Goal: Information Seeking & Learning: Learn about a topic

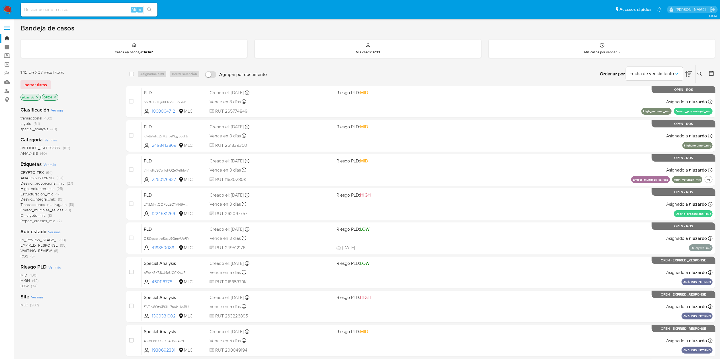
click at [25, 253] on span "ROS" at bounding box center [24, 256] width 8 height 6
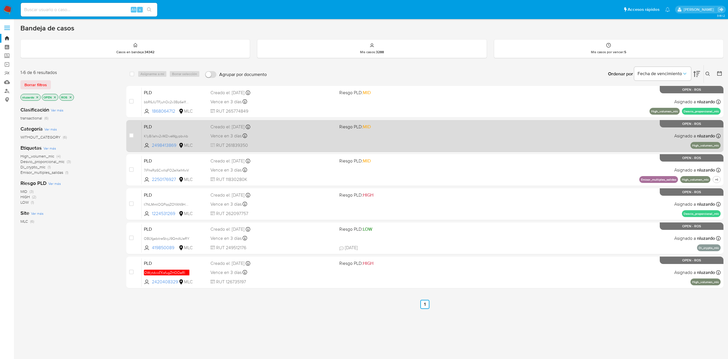
drag, startPoint x: 172, startPoint y: 113, endPoint x: 132, endPoint y: 142, distance: 49.2
click at [145, 124] on div "case-item-checkbox No es posible asignar el caso PLD bbR6JUTFjuhOc2v3Bp6e1fa5 1…" at bounding box center [424, 187] width 597 height 203
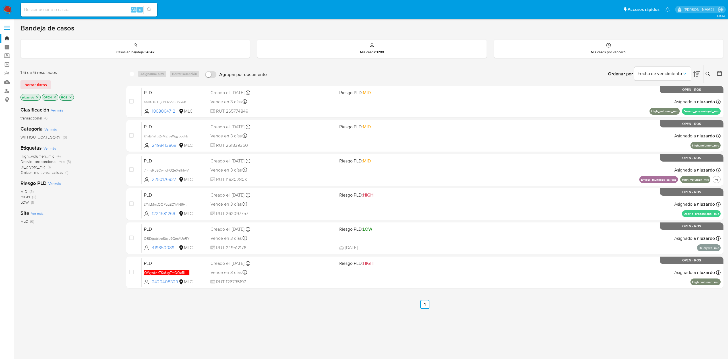
click at [106, 170] on div "High_volumen_mlc (4) Desvio_proporcional_mlc (3) Di_crypto_mlc (1) Emisor_multi…" at bounding box center [68, 165] width 97 height 22
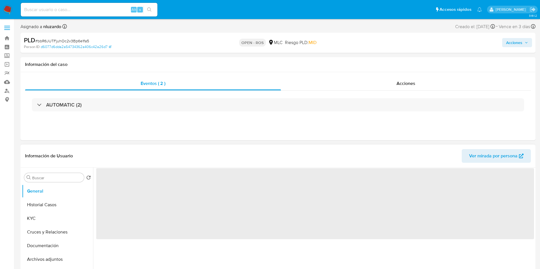
select select "10"
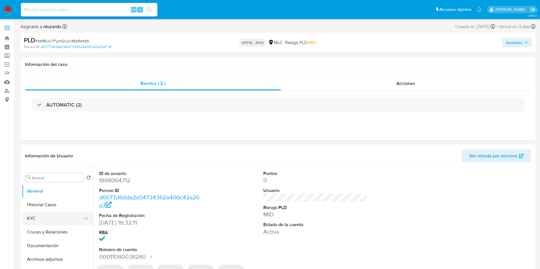
click at [49, 217] on button "KYC" at bounding box center [55, 219] width 67 height 14
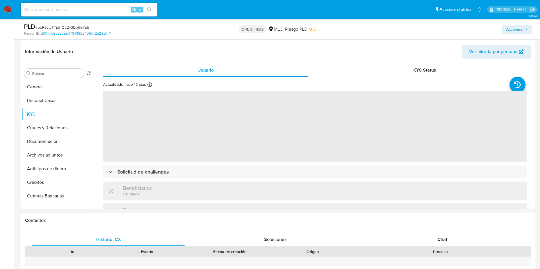
scroll to position [85, 0]
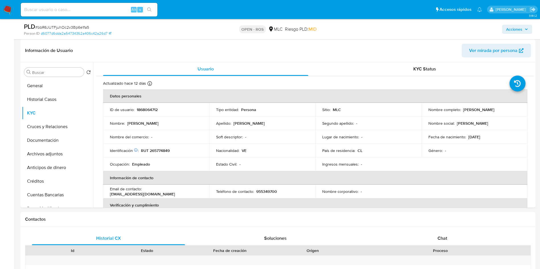
click at [271, 158] on td "Estado Civil : -" at bounding box center [262, 165] width 106 height 14
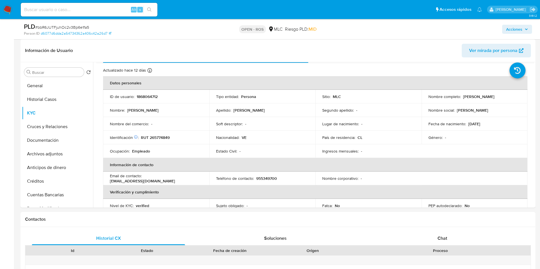
scroll to position [0, 0]
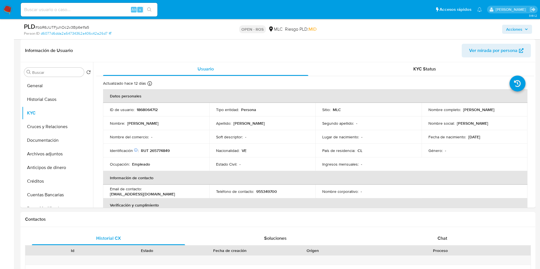
click at [288, 156] on td "Nacionalidad : VE" at bounding box center [262, 151] width 106 height 14
click at [67, 76] on div "Buscar" at bounding box center [54, 72] width 60 height 9
click at [66, 72] on input "Buscar" at bounding box center [57, 72] width 50 height 5
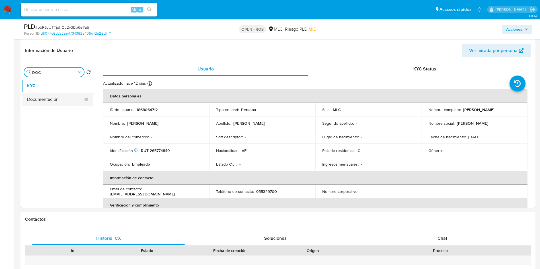
type input "DOC"
click at [35, 94] on button "Documentación" at bounding box center [55, 100] width 67 height 14
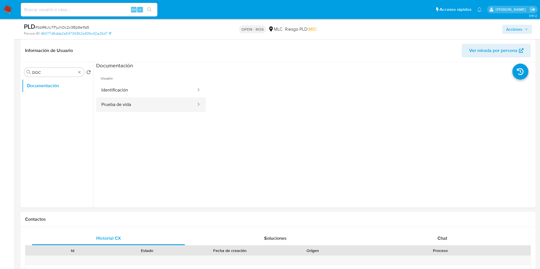
click at [138, 98] on button "Prueba de vida" at bounding box center [146, 105] width 100 height 15
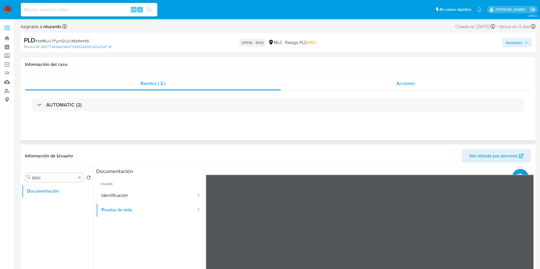
click at [376, 78] on div "Acciones" at bounding box center [406, 84] width 250 height 14
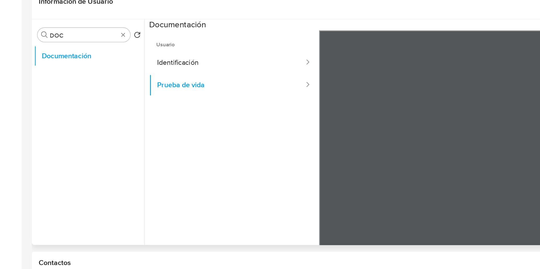
scroll to position [83, 0]
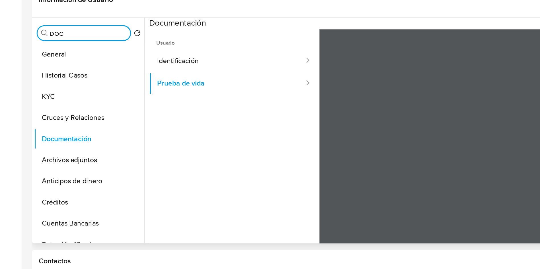
click at [48, 156] on button "KYC" at bounding box center [57, 158] width 71 height 14
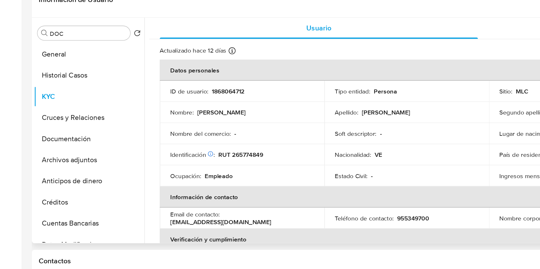
click at [156, 237] on p "uriberafael176@gmail.com" at bounding box center [142, 238] width 65 height 5
copy div "Email de contacto : uriberafael176@gmail.com"
click at [172, 236] on p "uriberafael176@gmail.com" at bounding box center [142, 238] width 65 height 5
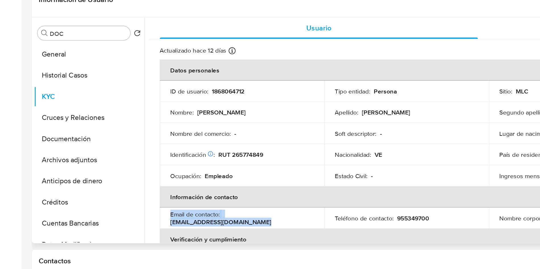
click at [175, 237] on p "uriberafael176@gmail.com" at bounding box center [142, 238] width 65 height 5
drag, startPoint x: 191, startPoint y: 237, endPoint x: 143, endPoint y: 238, distance: 48.1
click at [143, 238] on div "Email de contacto : uriberafael176@gmail.com" at bounding box center [156, 236] width 92 height 10
copy div "uriberafael176@gmail.com"
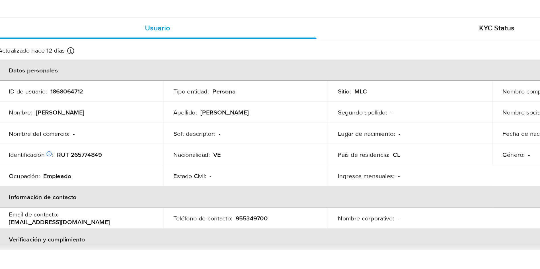
click at [204, 199] on td "Identificación Nº de serie: 603692491 : RUT 265774849" at bounding box center [156, 196] width 106 height 14
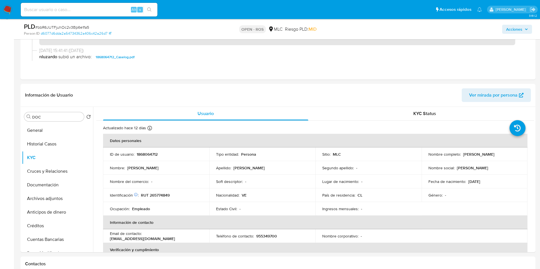
scroll to position [0, 0]
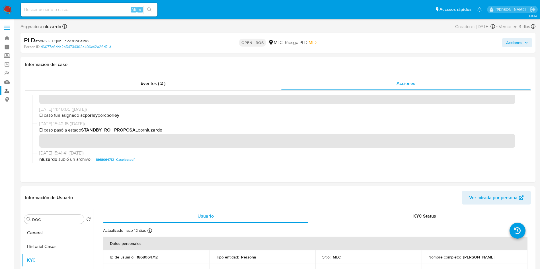
click at [10, 93] on link "Buscador de personas" at bounding box center [34, 90] width 68 height 9
click at [46, 233] on button "General" at bounding box center [55, 233] width 67 height 14
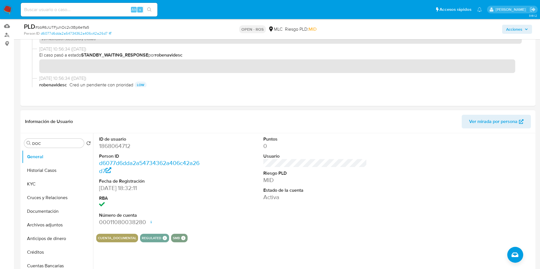
scroll to position [43, 0]
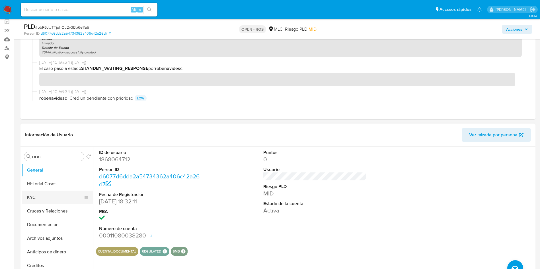
click at [56, 193] on button "KYC" at bounding box center [55, 198] width 67 height 14
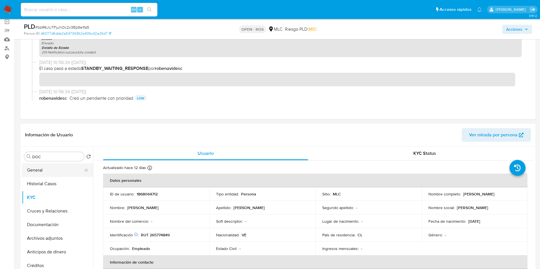
click at [50, 174] on button "General" at bounding box center [55, 171] width 67 height 14
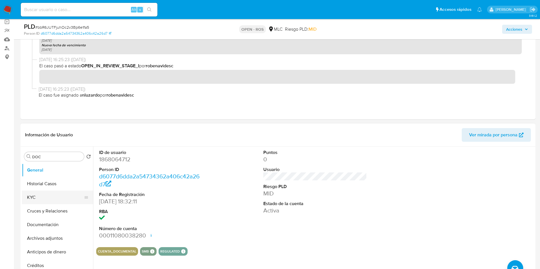
click at [53, 199] on button "KYC" at bounding box center [55, 198] width 67 height 14
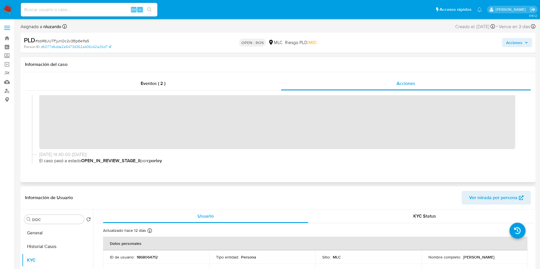
scroll to position [0, 0]
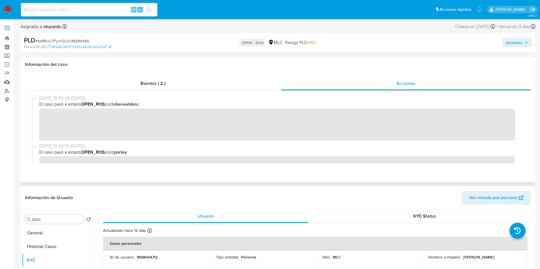
click at [157, 141] on div "28/09/2025 15:54:38 (hace 9 días) El caso pasó a estado OPEN_ROS por robenavide…" at bounding box center [278, 119] width 492 height 48
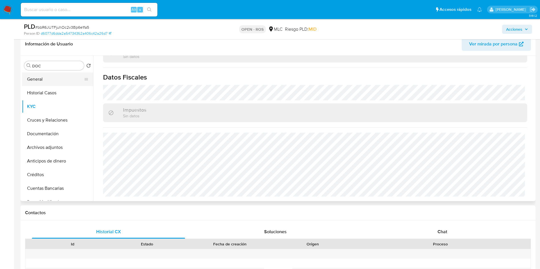
scroll to position [85, 0]
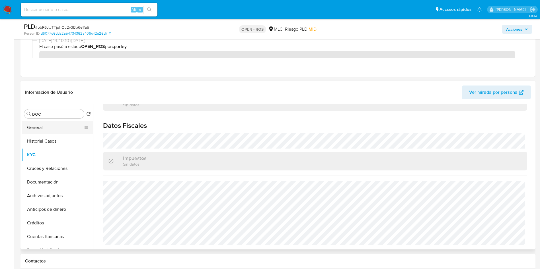
click at [48, 131] on button "General" at bounding box center [55, 128] width 67 height 14
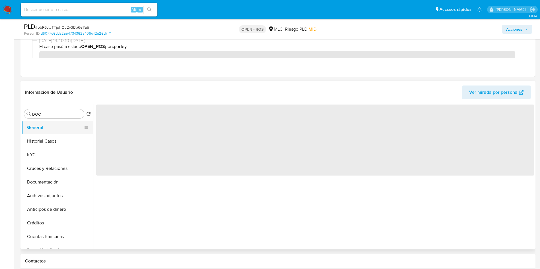
scroll to position [0, 0]
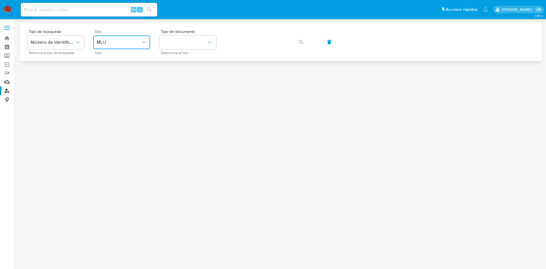
click at [132, 42] on span "MLU" at bounding box center [119, 43] width 44 height 6
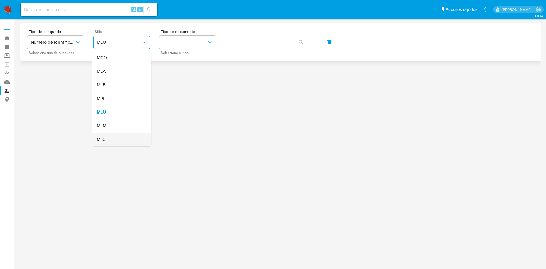
click at [108, 135] on div "MLC" at bounding box center [120, 140] width 47 height 14
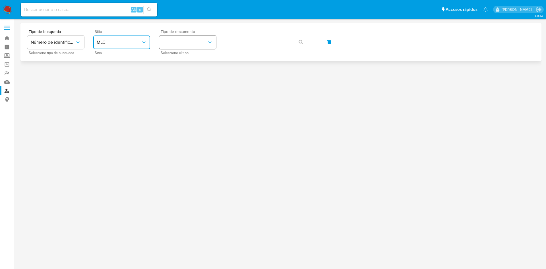
click at [192, 41] on button "identificationType" at bounding box center [187, 43] width 57 height 14
click at [188, 60] on div "RUT RUT" at bounding box center [186, 60] width 47 height 19
click at [302, 46] on span "button" at bounding box center [301, 42] width 5 height 13
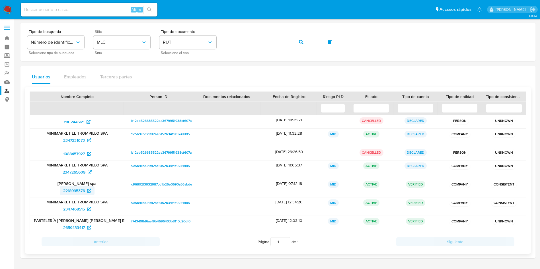
click at [72, 190] on span "2218995376" at bounding box center [74, 190] width 22 height 9
click at [74, 210] on span "2347468515" at bounding box center [74, 209] width 22 height 9
click at [73, 228] on span "2659433417" at bounding box center [74, 227] width 22 height 9
click at [305, 44] on button "button" at bounding box center [300, 42] width 19 height 14
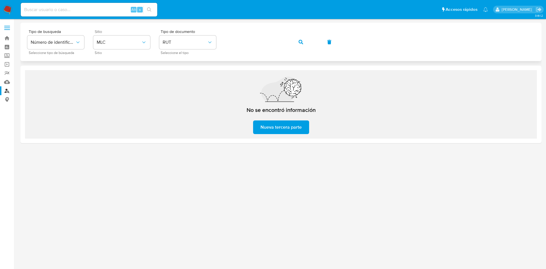
click at [298, 41] on button "button" at bounding box center [300, 42] width 19 height 14
drag, startPoint x: 179, startPoint y: 218, endPoint x: 264, endPoint y: 256, distance: 93.2
click at [179, 218] on div at bounding box center [280, 134] width 521 height 222
drag, startPoint x: 180, startPoint y: 226, endPoint x: 299, endPoint y: 269, distance: 125.8
click at [180, 226] on div at bounding box center [280, 134] width 521 height 222
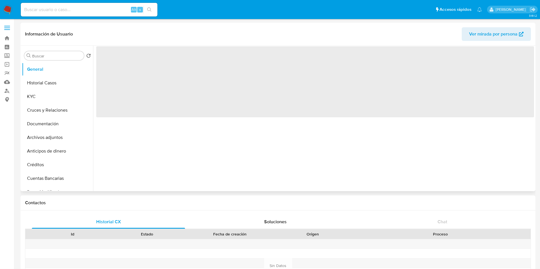
select select "10"
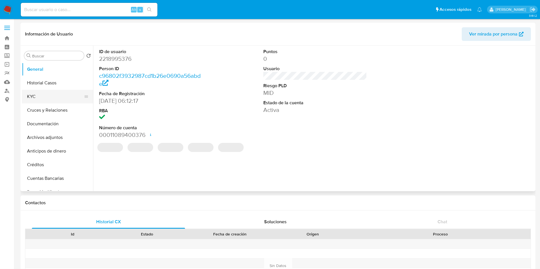
click at [54, 99] on button "KYC" at bounding box center [55, 97] width 67 height 14
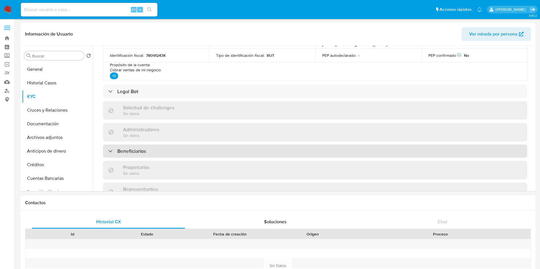
scroll to position [245, 0]
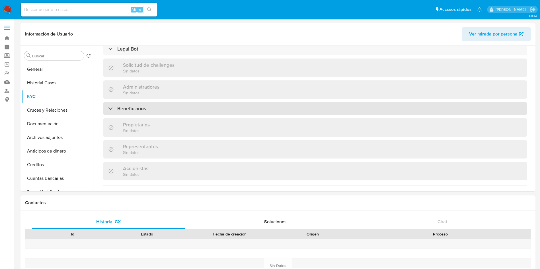
click at [133, 114] on div "Beneficiarios" at bounding box center [315, 108] width 424 height 13
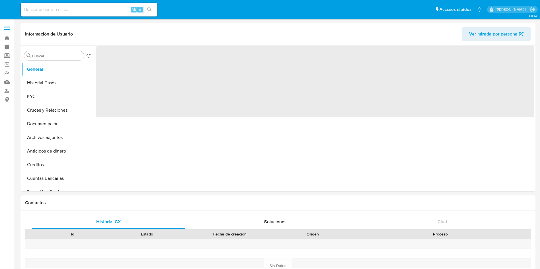
select select "10"
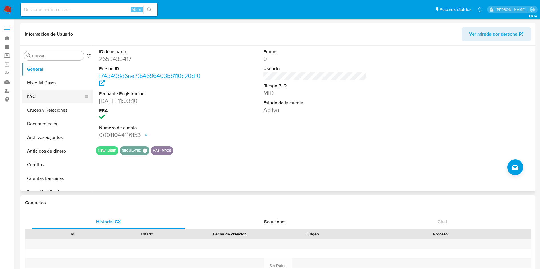
click at [34, 98] on button "KYC" at bounding box center [55, 97] width 67 height 14
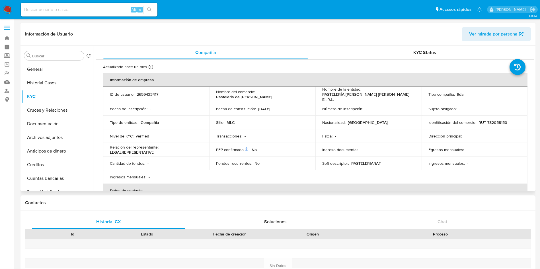
drag, startPoint x: 303, startPoint y: 139, endPoint x: 300, endPoint y: 200, distance: 61.0
click at [303, 139] on td "Transacciones : -" at bounding box center [262, 136] width 106 height 14
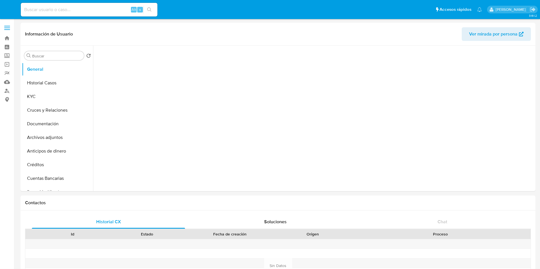
select select "10"
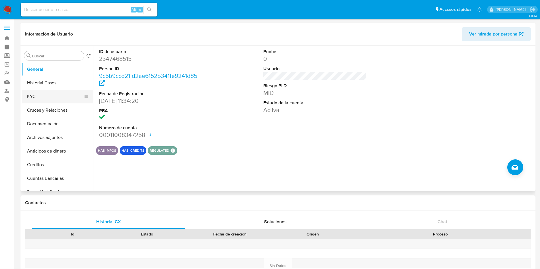
click at [43, 98] on button "KYC" at bounding box center [55, 97] width 67 height 14
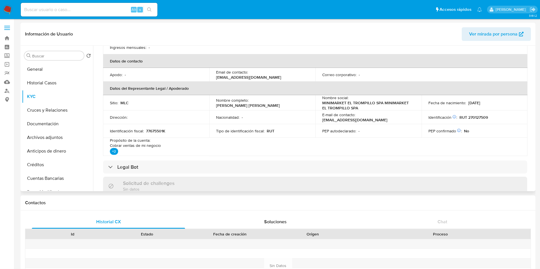
scroll to position [171, 0]
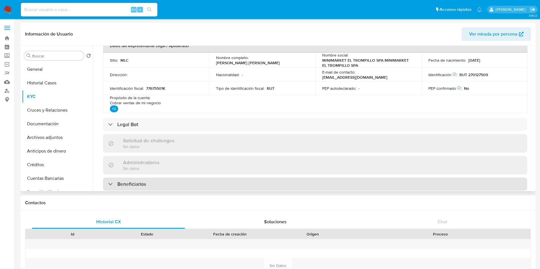
click at [131, 185] on h3 "Beneficiarios" at bounding box center [131, 184] width 29 height 6
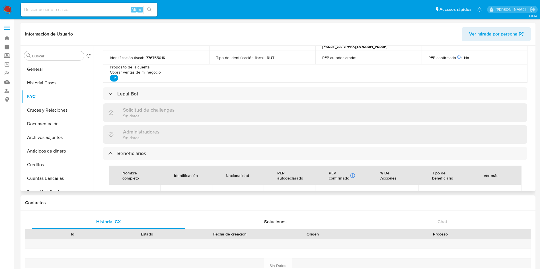
scroll to position [256, 0]
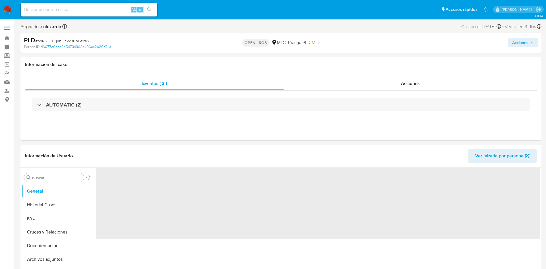
select select "10"
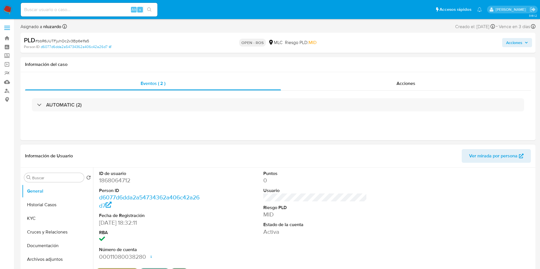
click at [103, 225] on dd "20/06/2024 18:32:11" at bounding box center [151, 223] width 104 height 8
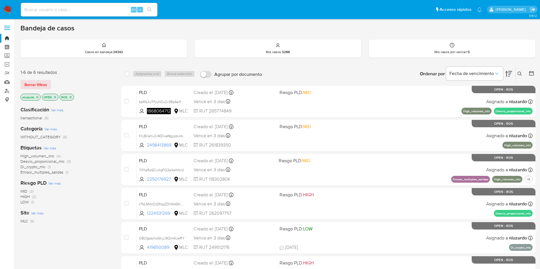
drag, startPoint x: 176, startPoint y: 145, endPoint x: 117, endPoint y: 173, distance: 65.2
click at [118, 172] on div "1-6 de 6 resultados Borrar filtros nluzardo OPEN ROS Clasificación Ver más tran…" at bounding box center [277, 194] width 515 height 258
click at [104, 180] on div "Clasificación Ver más transactional (6) Categoría Ver más WITHOUT_CATEGORY (6) …" at bounding box center [66, 198] width 92 height 193
drag, startPoint x: 349, startPoint y: 12, endPoint x: 352, endPoint y: 10, distance: 3.7
click at [349, 12] on ul "Pausado Ver notificaciones Alt s Accesos rápidos Presiona las siguientes teclas…" at bounding box center [251, 9] width 467 height 14
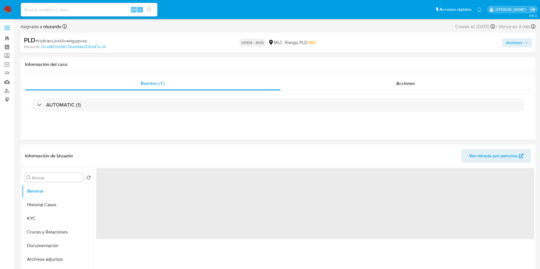
select select "10"
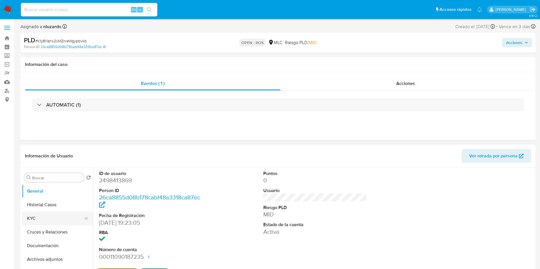
click at [40, 216] on button "KYC" at bounding box center [55, 219] width 67 height 14
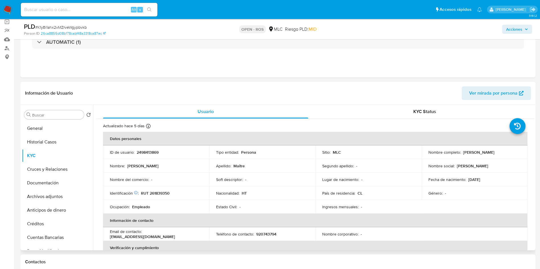
click at [308, 185] on td "Soft descriptor : -" at bounding box center [262, 180] width 106 height 14
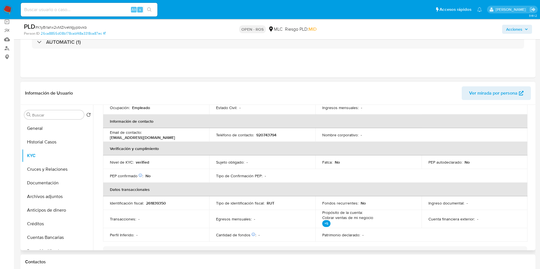
scroll to position [57, 0]
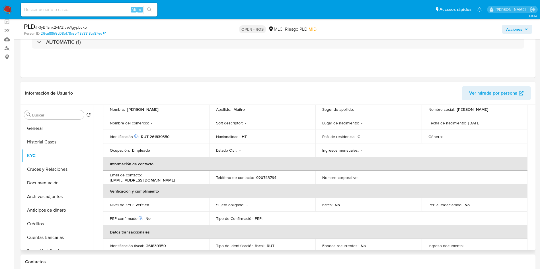
click at [162, 136] on p "RUT 261839350" at bounding box center [155, 136] width 29 height 5
copy p "261839350"
click at [162, 136] on p "RUT 261839350" at bounding box center [155, 136] width 29 height 5
click at [59, 133] on button "General" at bounding box center [55, 129] width 67 height 14
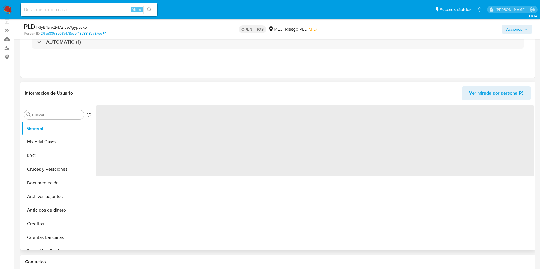
scroll to position [0, 0]
